Goal: Feedback & Contribution: Leave review/rating

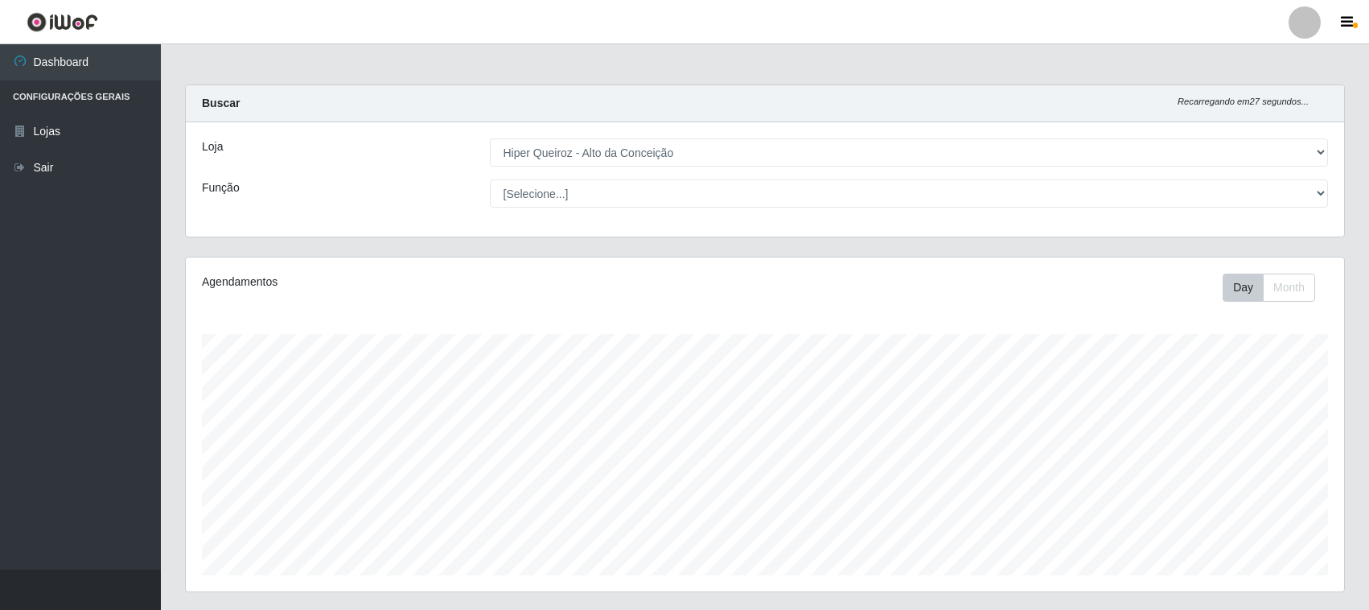
select select "515"
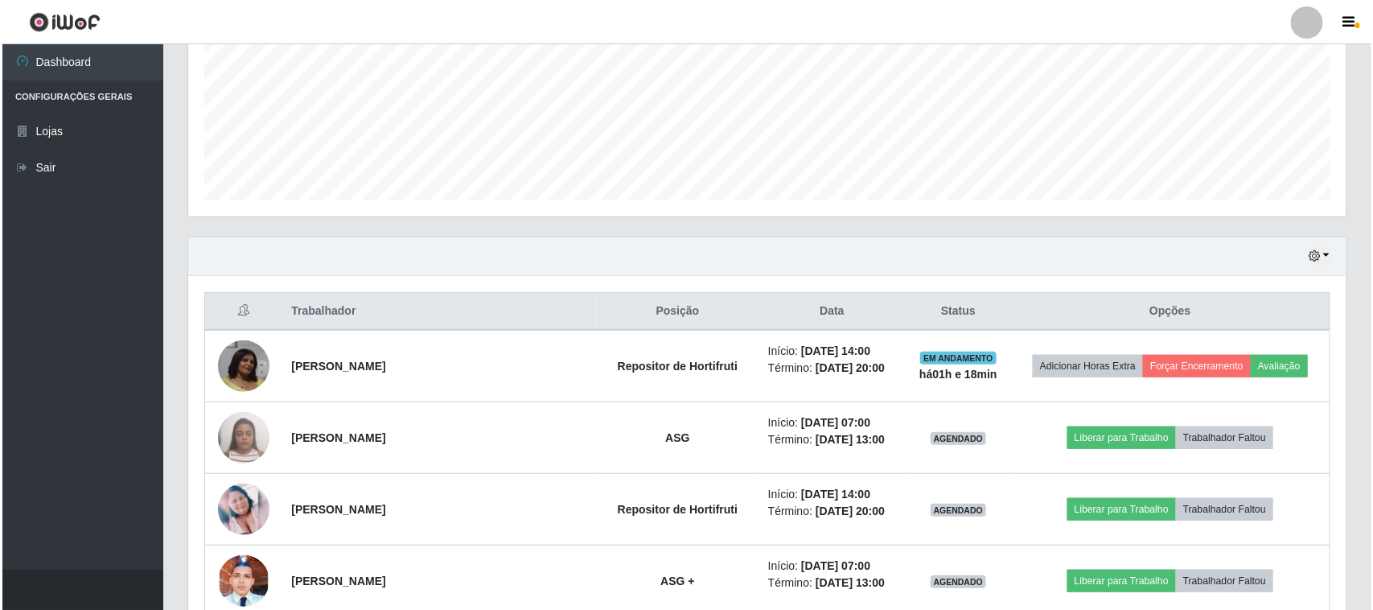
scroll to position [335, 1158]
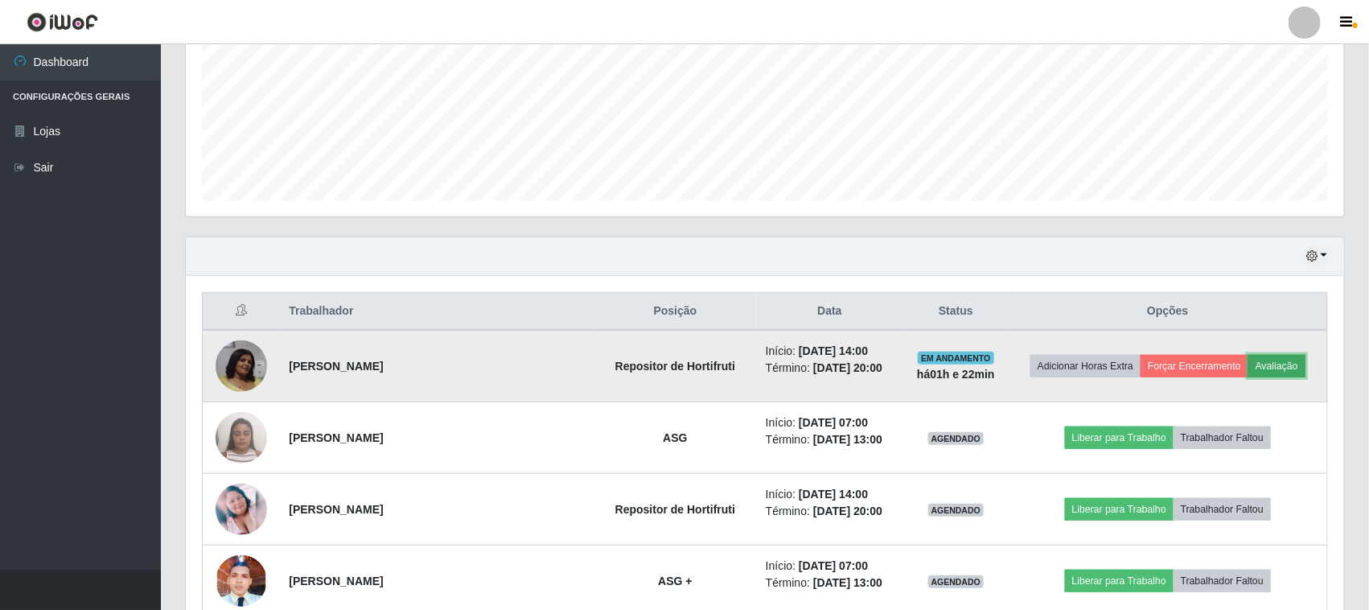
click at [1276, 359] on button "Avaliação" at bounding box center [1277, 366] width 57 height 23
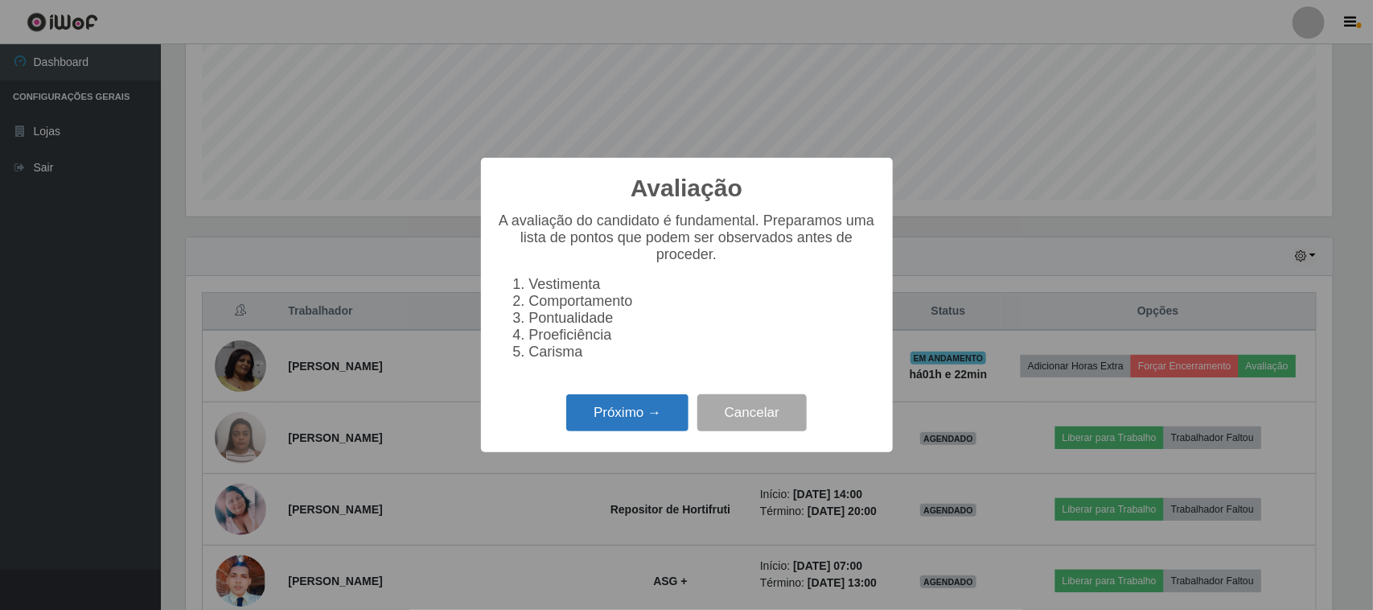
click at [645, 432] on button "Próximo →" at bounding box center [627, 413] width 122 height 38
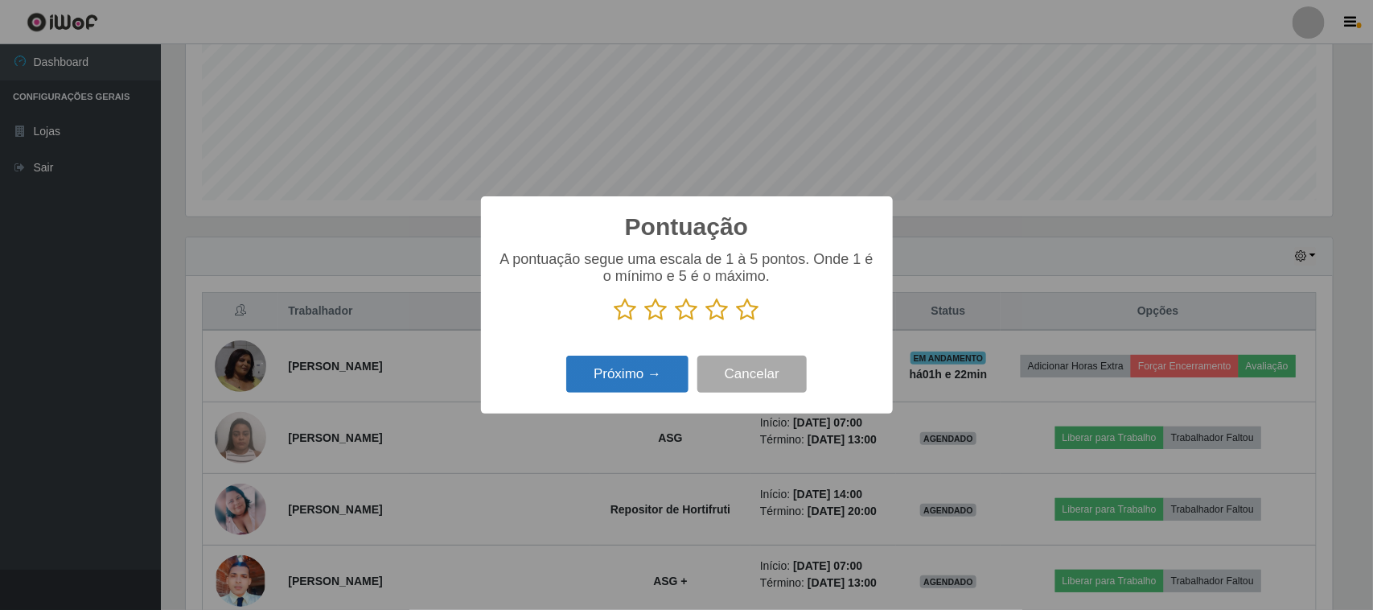
click at [625, 378] on button "Próximo →" at bounding box center [627, 375] width 122 height 38
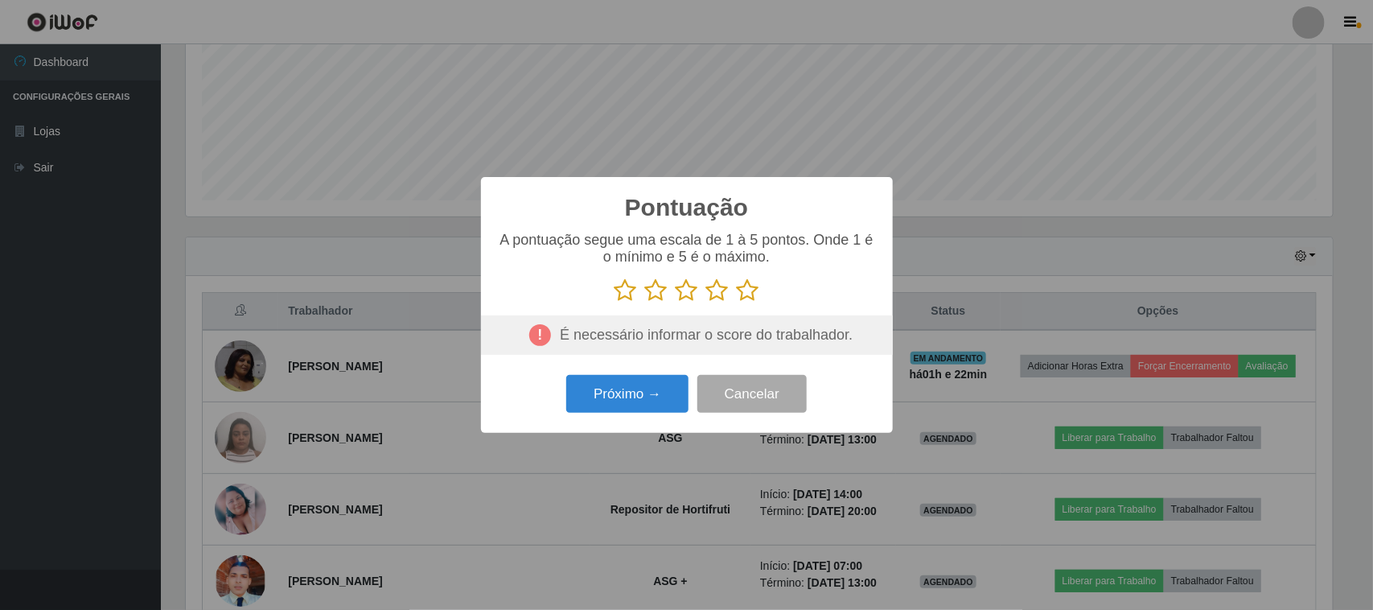
click at [621, 295] on icon at bounding box center [626, 290] width 23 height 24
click at [615, 302] on input "radio" at bounding box center [615, 302] width 0 height 0
click at [615, 399] on button "Próximo →" at bounding box center [627, 394] width 122 height 38
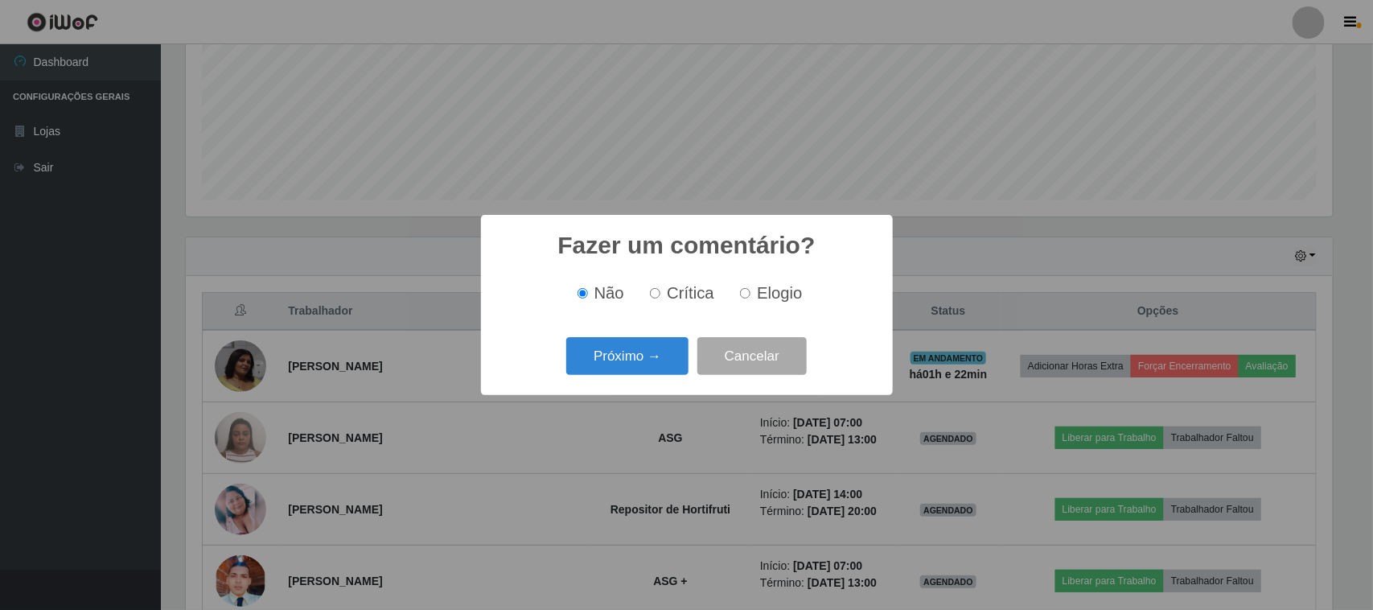
click at [682, 292] on span "Crítica" at bounding box center [690, 293] width 47 height 18
click at [660, 292] on input "Crítica" at bounding box center [655, 293] width 10 height 10
radio input "true"
click at [632, 372] on button "Próximo →" at bounding box center [627, 356] width 122 height 38
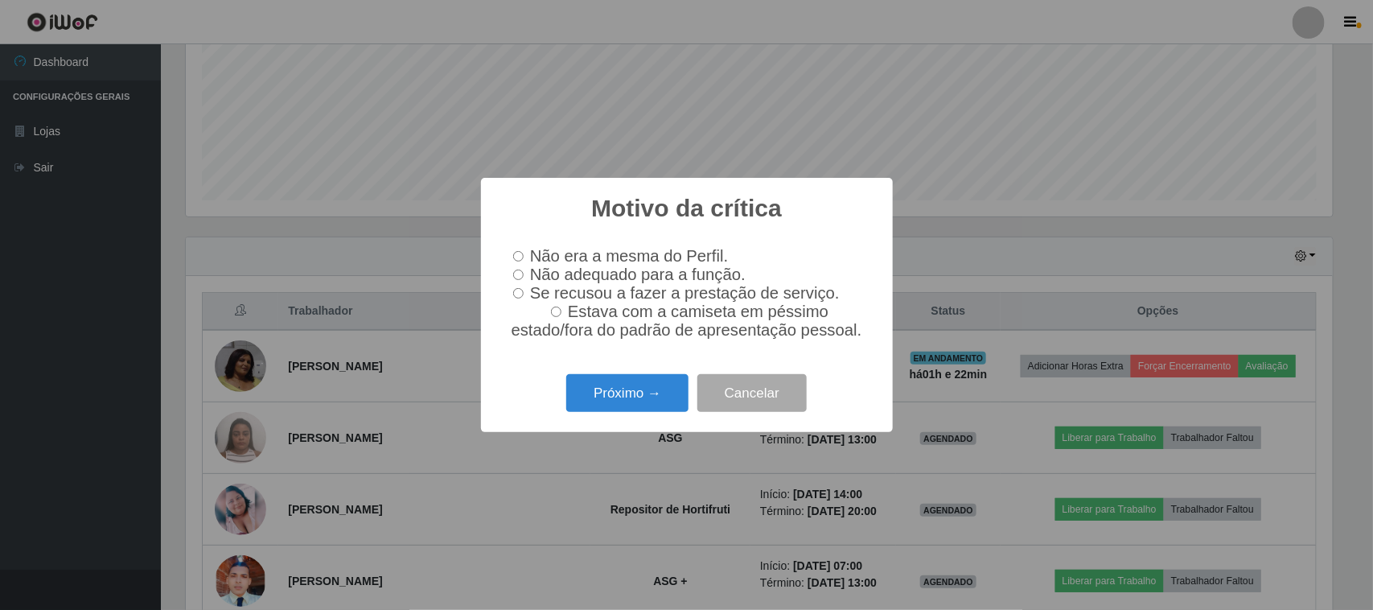
click at [533, 275] on span "Não adequado para a função." at bounding box center [638, 274] width 216 height 18
click at [524, 275] on input "Não adequado para a função." at bounding box center [518, 275] width 10 height 10
radio input "true"
click at [592, 406] on button "Próximo →" at bounding box center [627, 393] width 122 height 38
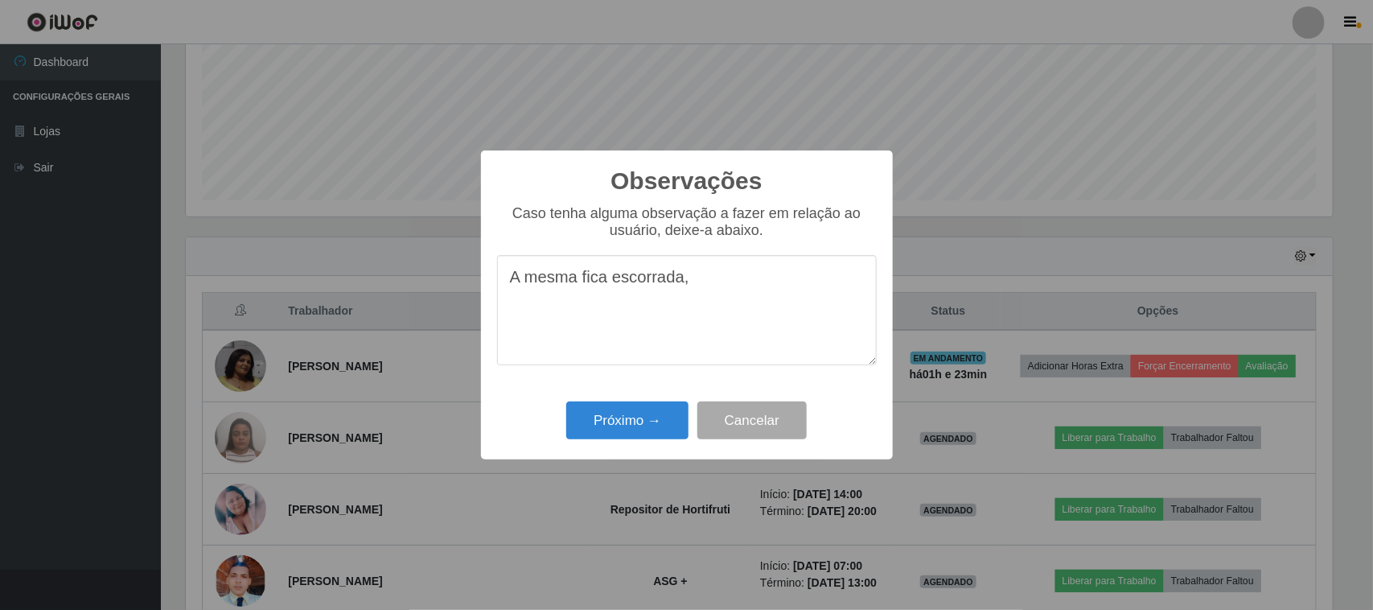
drag, startPoint x: 685, startPoint y: 280, endPoint x: 610, endPoint y: 282, distance: 75.7
click at [610, 282] on textarea "A mesma fica escorrada," at bounding box center [687, 310] width 380 height 110
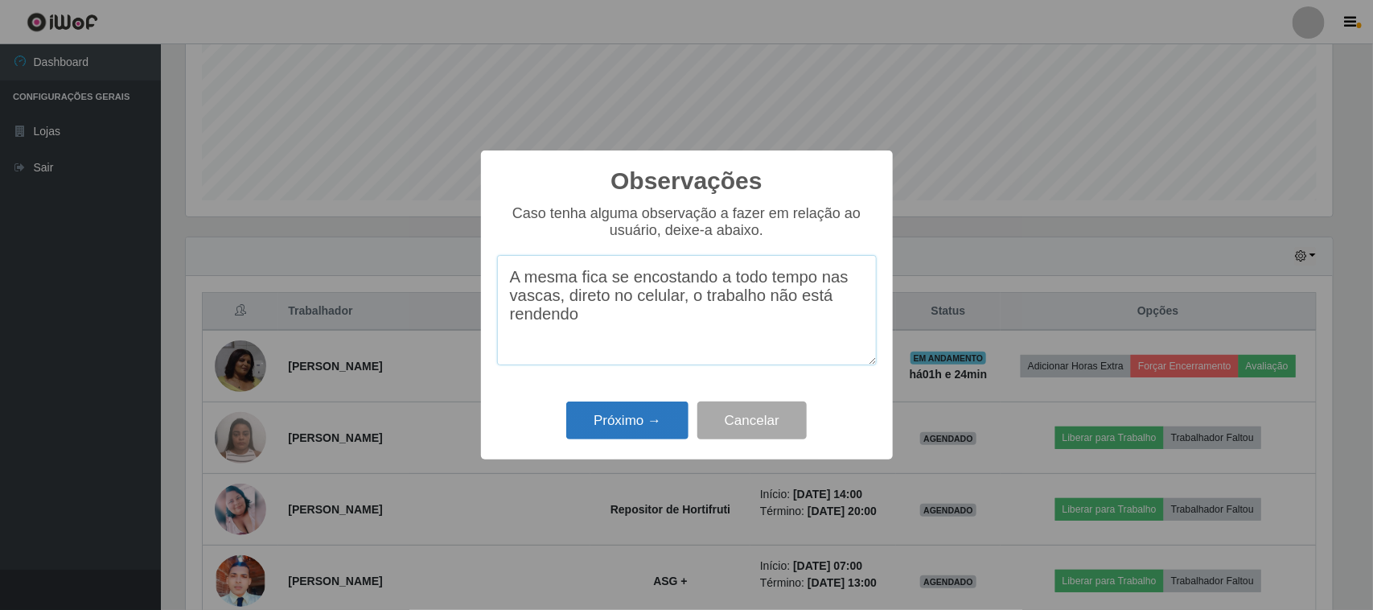
type textarea "A mesma fica se encostando a todo tempo nas vascas, direto no celular, o trabal…"
click at [626, 414] on button "Próximo →" at bounding box center [627, 420] width 122 height 38
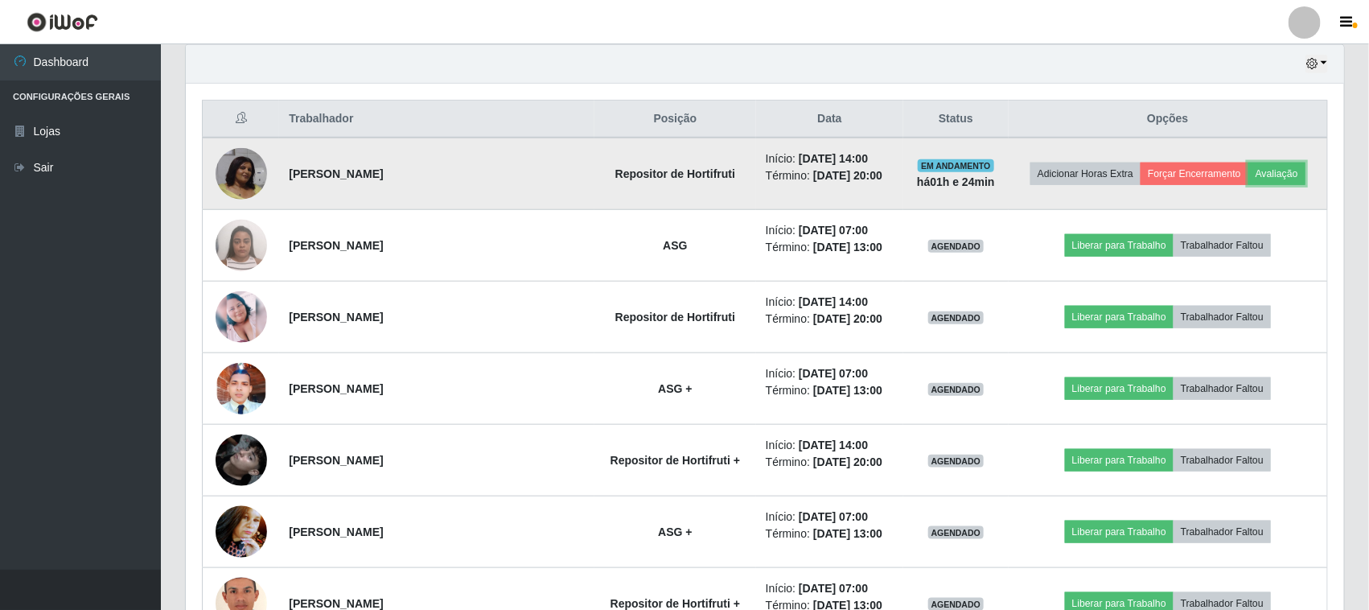
scroll to position [576, 0]
